Goal: Transaction & Acquisition: Purchase product/service

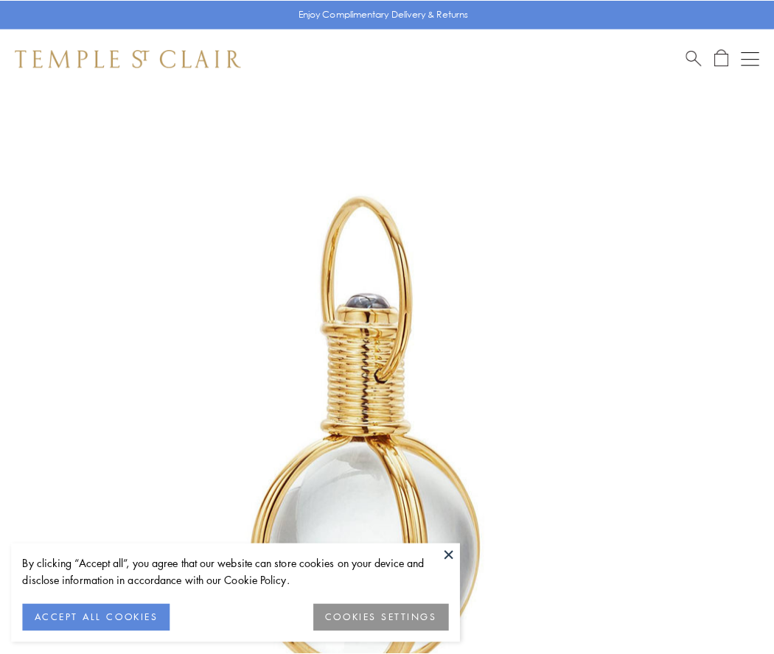
scroll to position [385, 0]
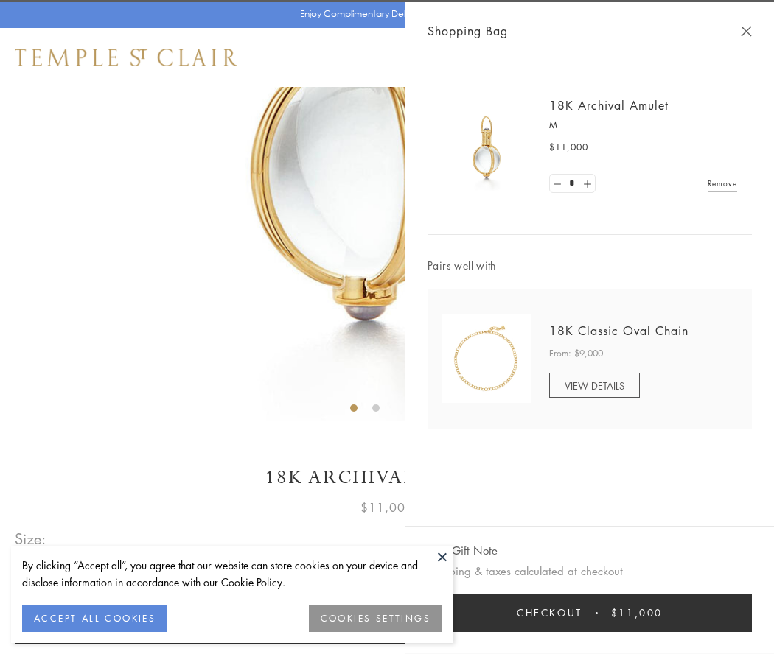
click at [589, 613] on button "Checkout $11,000" at bounding box center [589, 613] width 324 height 38
